Goal: Task Accomplishment & Management: Complete application form

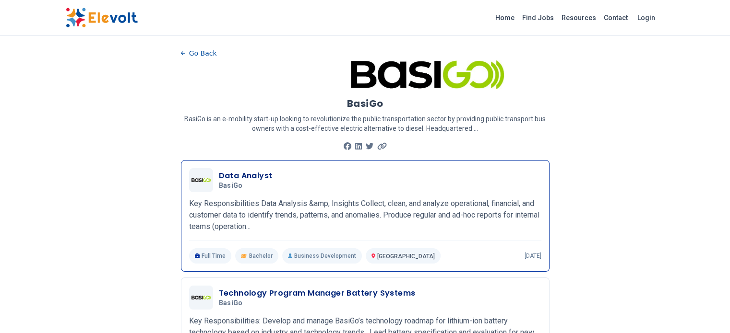
click at [267, 190] on div "Data Analyst BasiGo 09/03/2025 10/03/2025" at bounding box center [365, 180] width 352 height 24
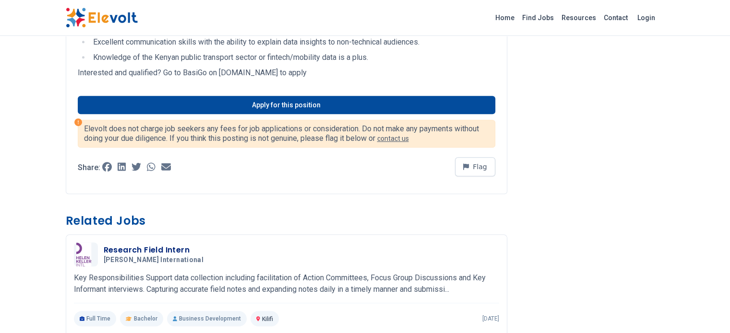
scroll to position [451, 0]
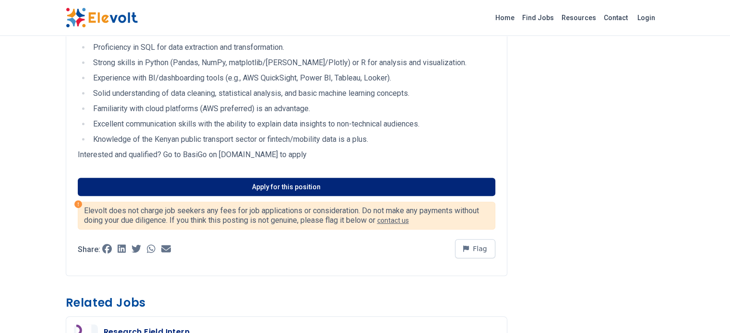
click at [289, 178] on link "Apply for this position" at bounding box center [286, 187] width 417 height 18
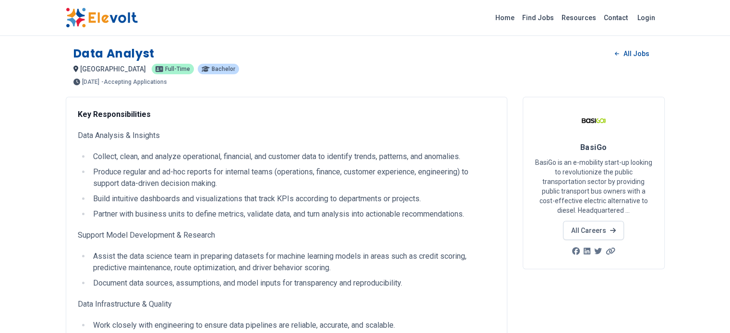
scroll to position [0, 0]
click at [557, 14] on link "Find Jobs" at bounding box center [537, 17] width 39 height 15
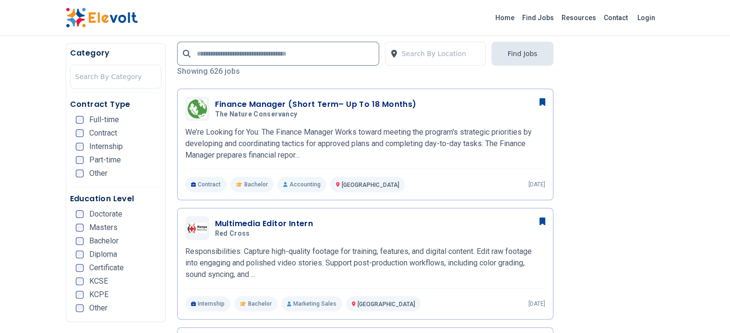
scroll to position [228, 0]
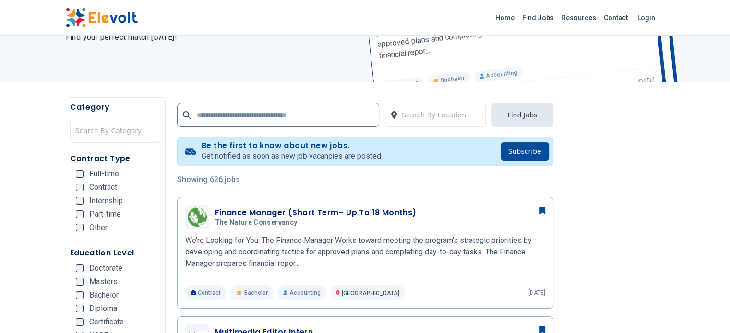
scroll to position [117, 0]
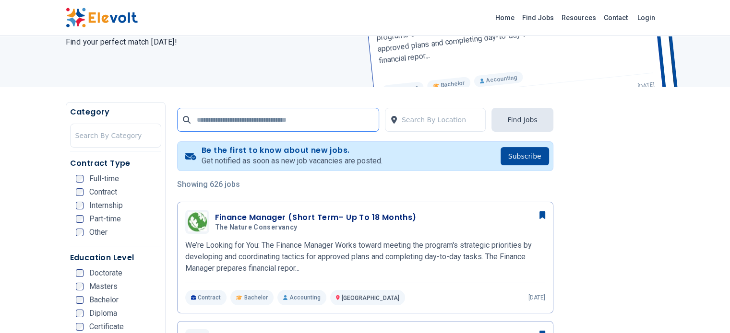
click at [247, 116] on input "text" at bounding box center [278, 120] width 202 height 24
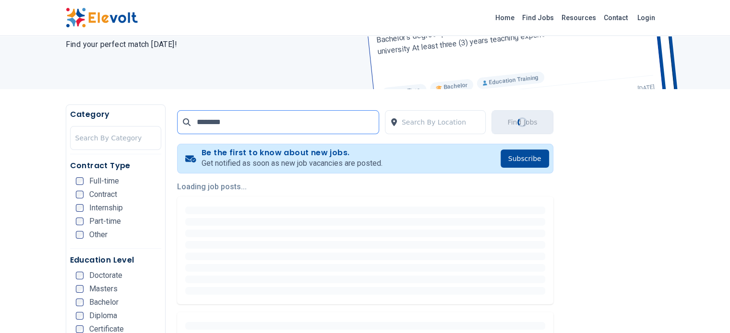
scroll to position [115, 0]
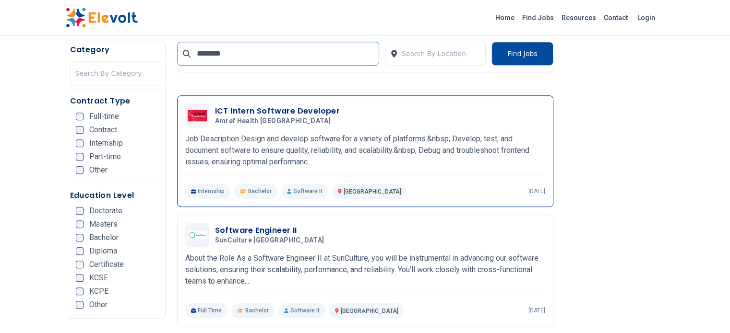
scroll to position [839, 0]
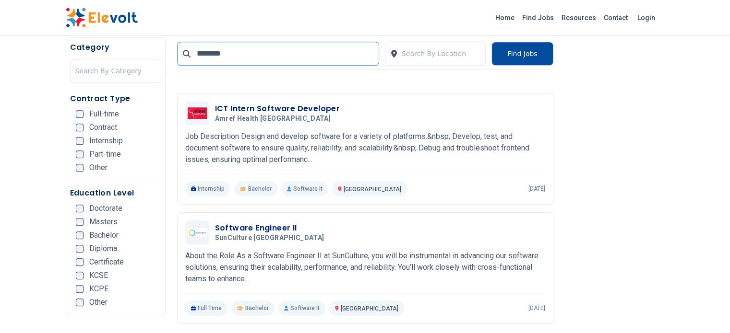
type input "********"
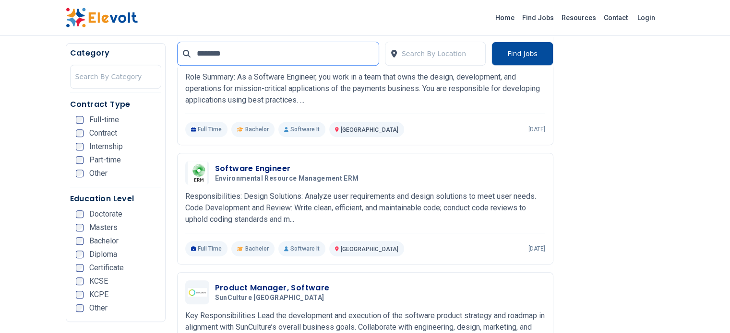
scroll to position [399, 0]
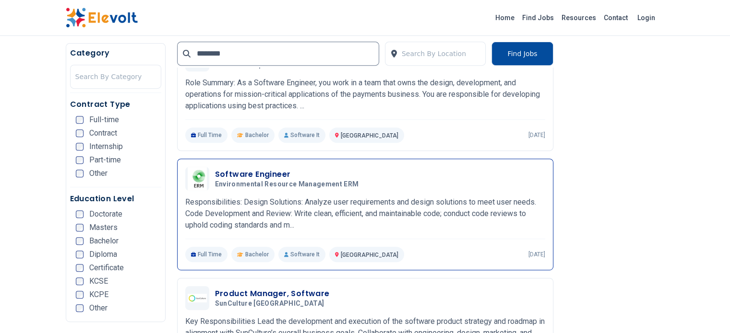
click at [332, 182] on div "Software Engineer Environmental Resource Management ERM 09/01/2025 10/01/2025" at bounding box center [365, 179] width 360 height 24
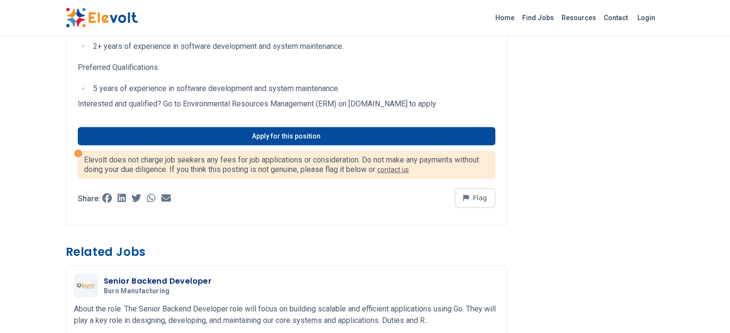
scroll to position [405, 0]
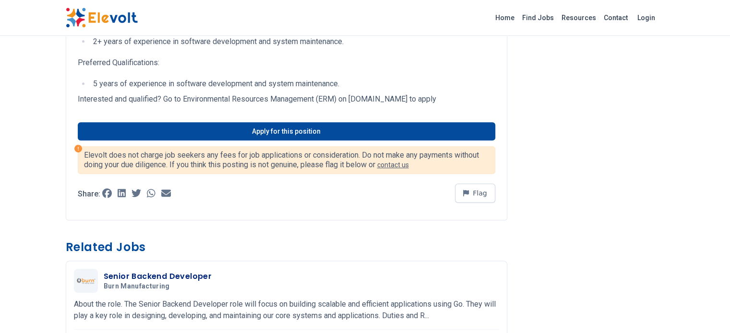
drag, startPoint x: 397, startPoint y: 101, endPoint x: 293, endPoint y: 95, distance: 104.7
click at [293, 95] on p "Interested and qualified? Go to Environmental Resources Management (ERM) on erm…" at bounding box center [286, 100] width 417 height 12
copy p "erm.wd3.myworkdayjobs.com"
drag, startPoint x: 280, startPoint y: 101, endPoint x: 125, endPoint y: 100, distance: 155.5
click at [125, 100] on p "Interested and qualified? Go to Environmental Resources Management (ERM) on erm…" at bounding box center [286, 100] width 417 height 12
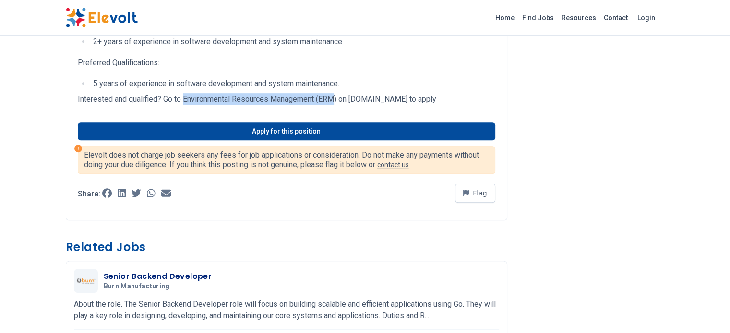
copy p "Environmental Resources Management (ERM"
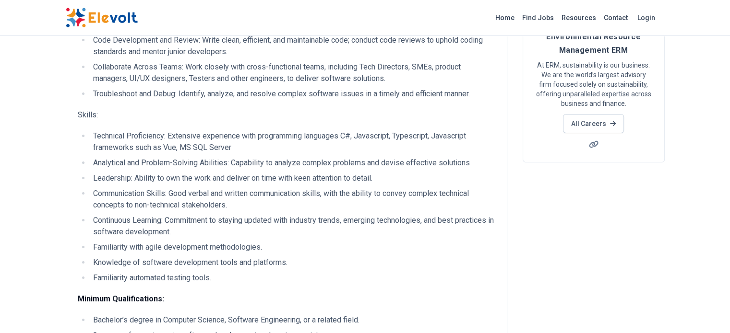
scroll to position [0, 0]
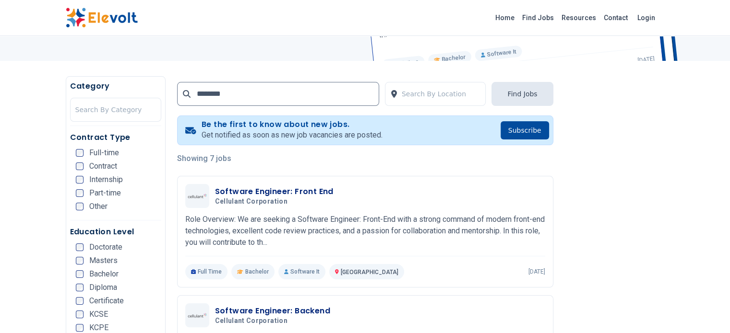
scroll to position [143, 0]
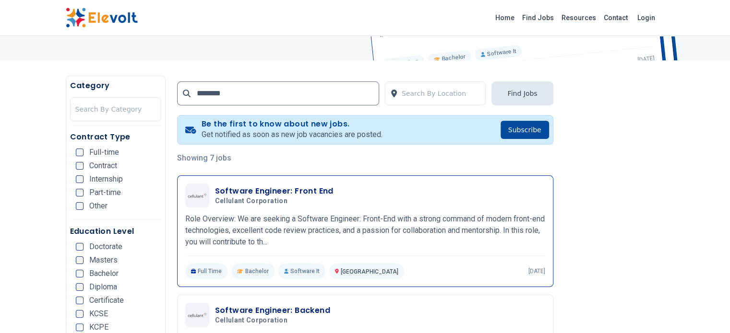
click at [357, 216] on p "Role Overview: We are seeking a Software Engineer: Front-End with a strong comm…" at bounding box center [365, 230] width 360 height 35
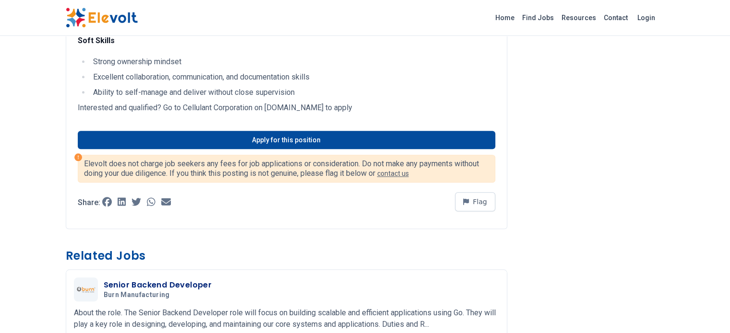
scroll to position [888, 0]
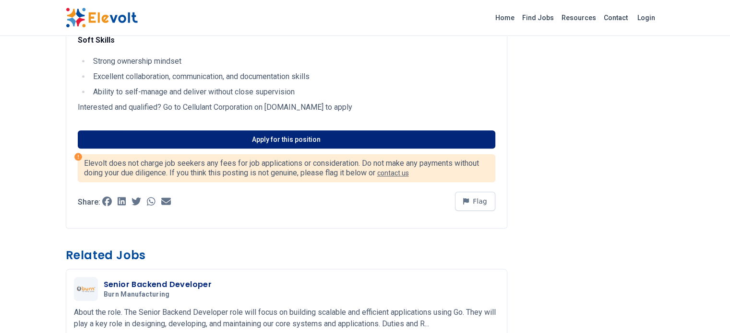
click at [275, 130] on link "Apply for this position" at bounding box center [286, 139] width 417 height 18
